Goal: Transaction & Acquisition: Book appointment/travel/reservation

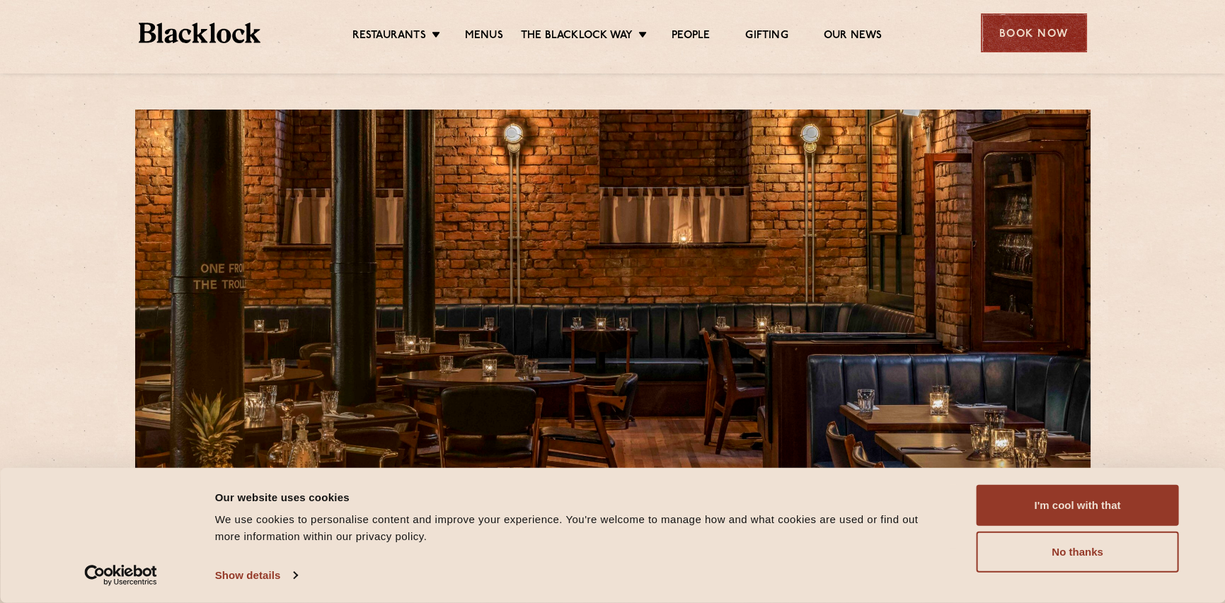
click at [1025, 31] on div "Book Now" at bounding box center [1034, 32] width 106 height 39
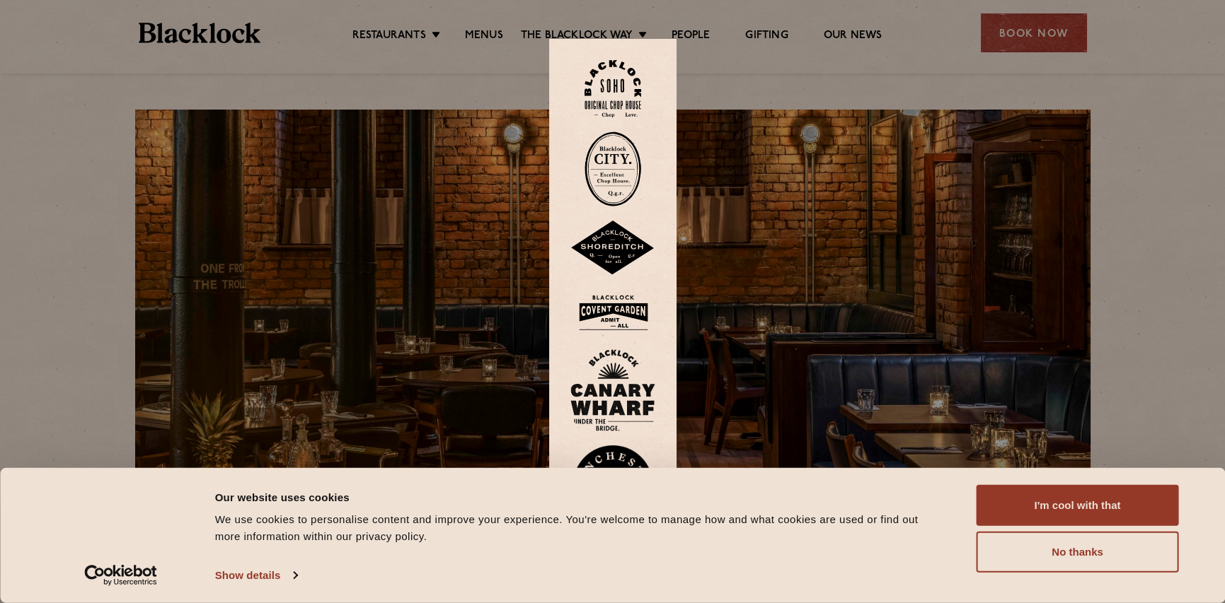
click at [1160, 96] on div at bounding box center [612, 301] width 1225 height 603
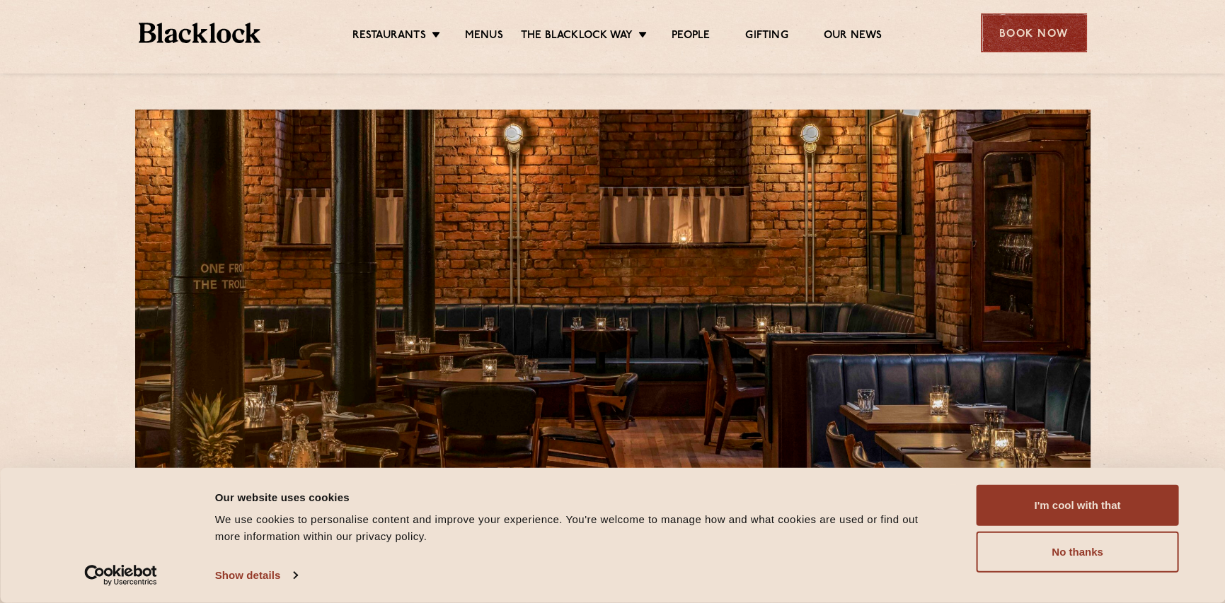
click at [1019, 40] on div "Book Now" at bounding box center [1034, 32] width 106 height 39
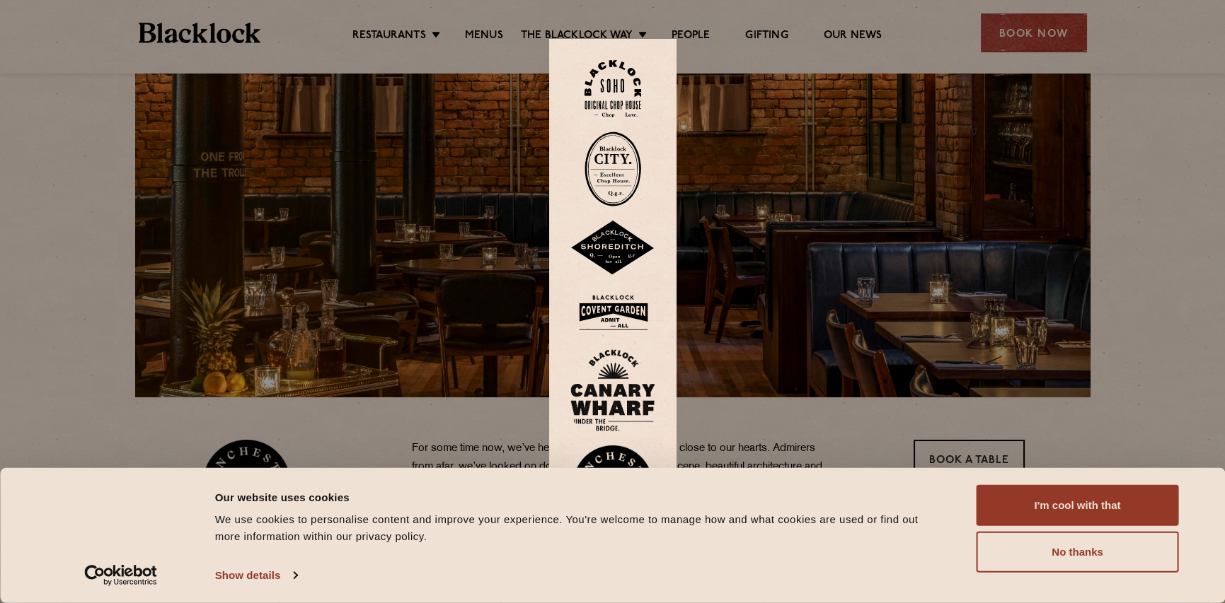
scroll to position [141, 0]
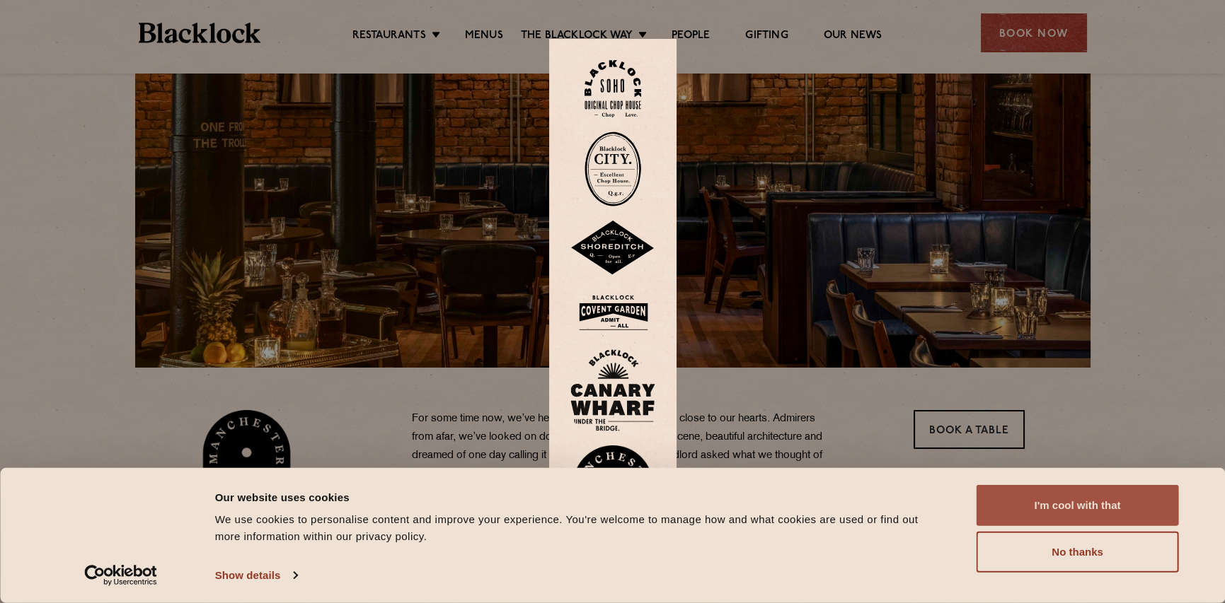
click at [1075, 504] on button "I'm cool with that" at bounding box center [1077, 505] width 202 height 41
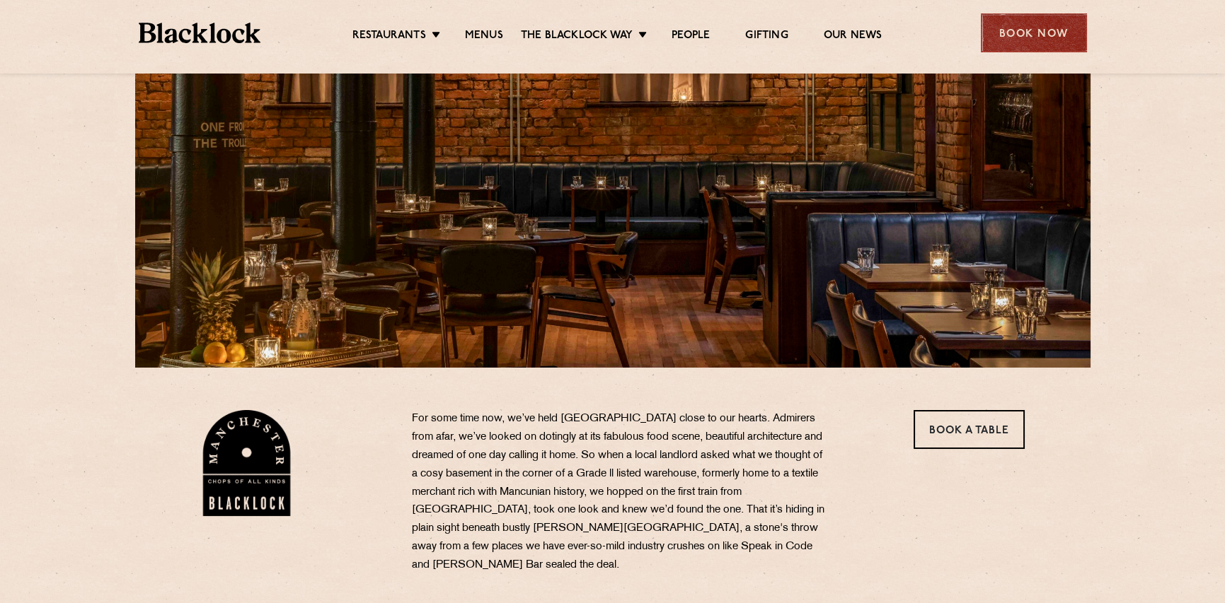
click at [1022, 41] on div "Book Now" at bounding box center [1034, 32] width 106 height 39
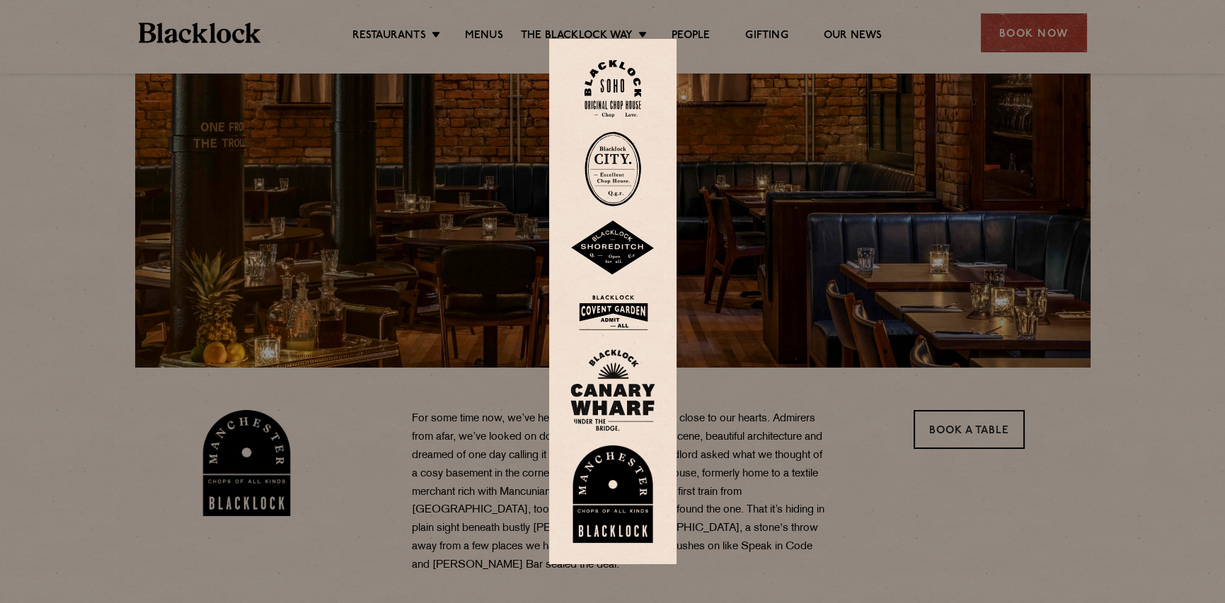
click at [618, 495] on img at bounding box center [612, 495] width 85 height 98
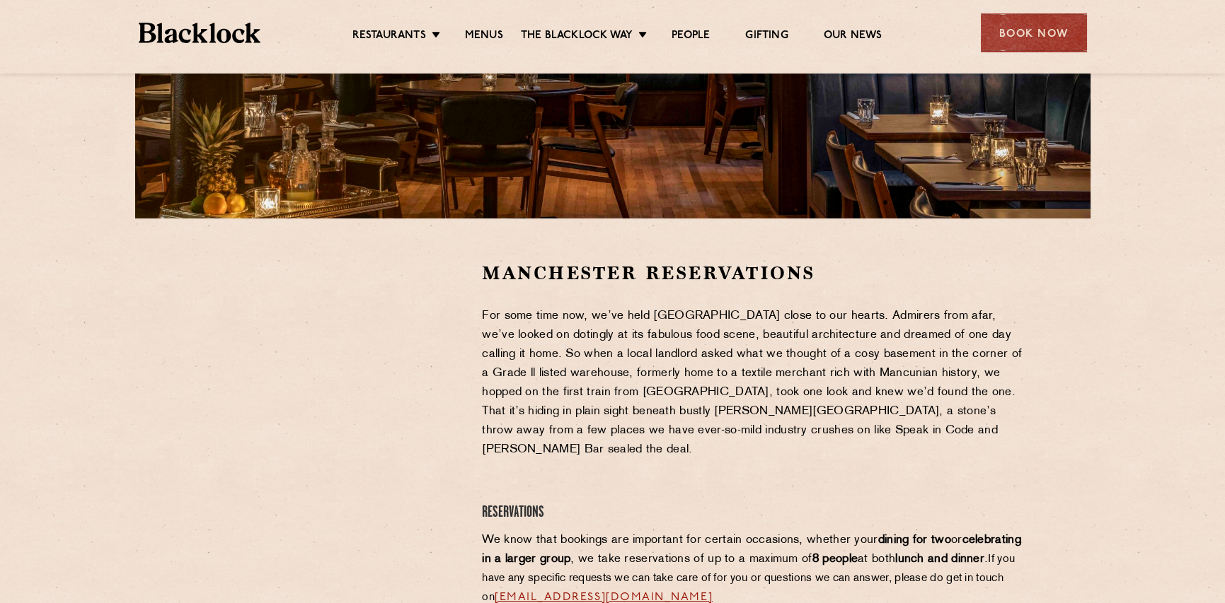
scroll to position [354, 0]
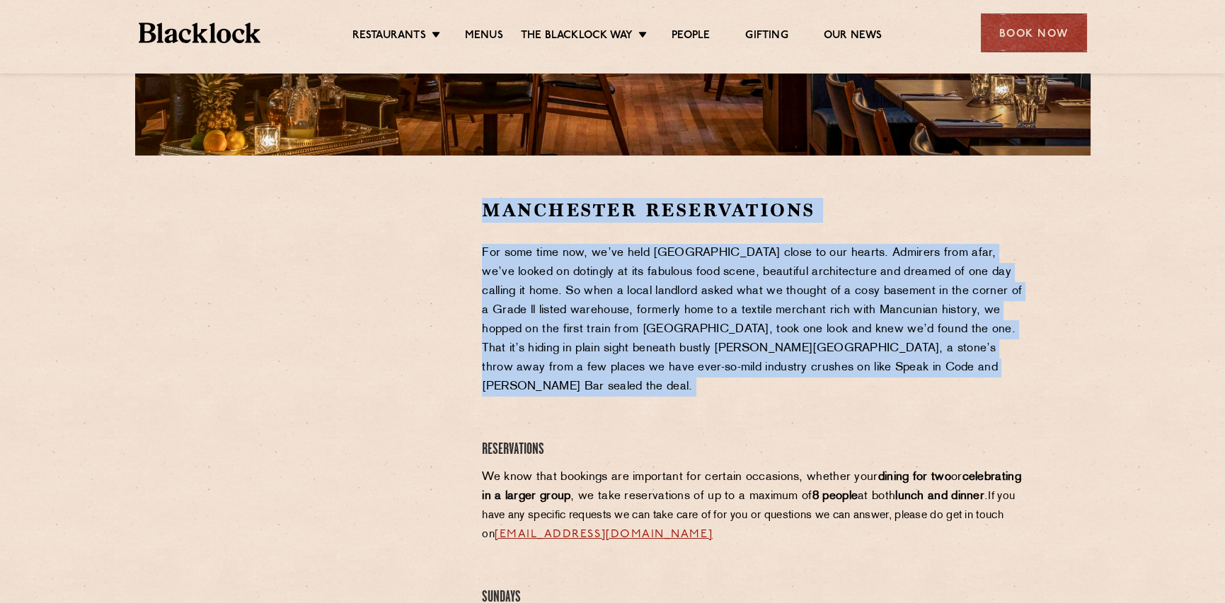
drag, startPoint x: 473, startPoint y: 214, endPoint x: 779, endPoint y: 307, distance: 320.1
click at [787, 299] on p "For some time now, we’ve held [GEOGRAPHIC_DATA] close to our hearts. Admirers f…" at bounding box center [753, 320] width 543 height 153
